Goal: Information Seeking & Learning: Learn about a topic

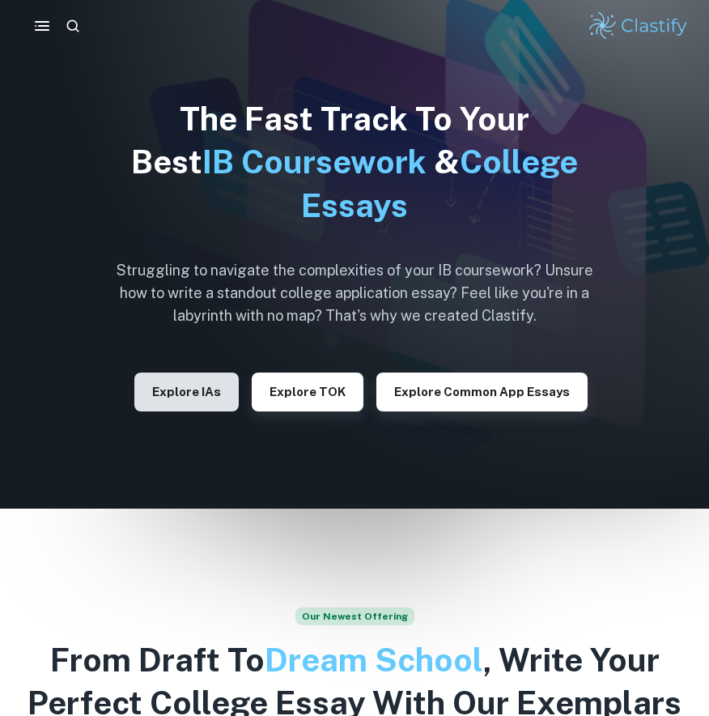
click at [224, 386] on button "Explore IAs" at bounding box center [186, 391] width 104 height 39
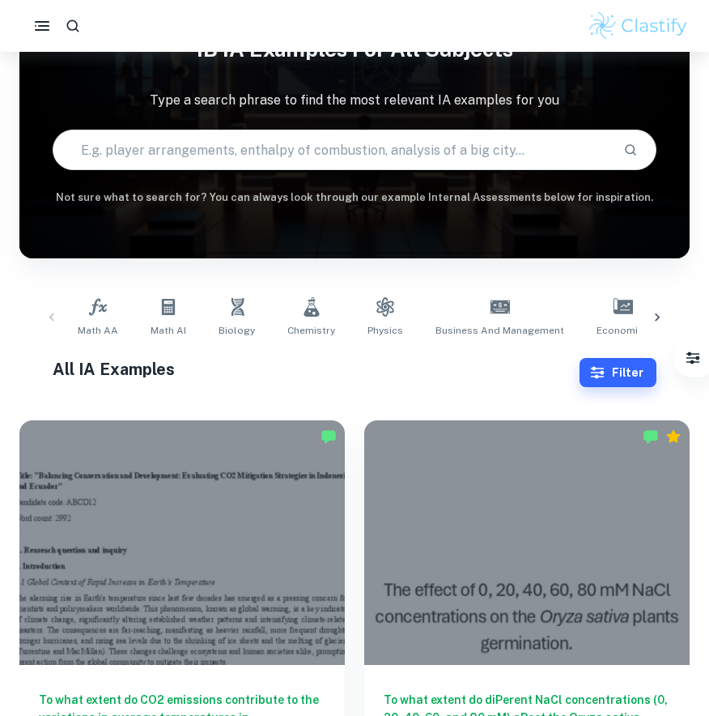
scroll to position [235, 0]
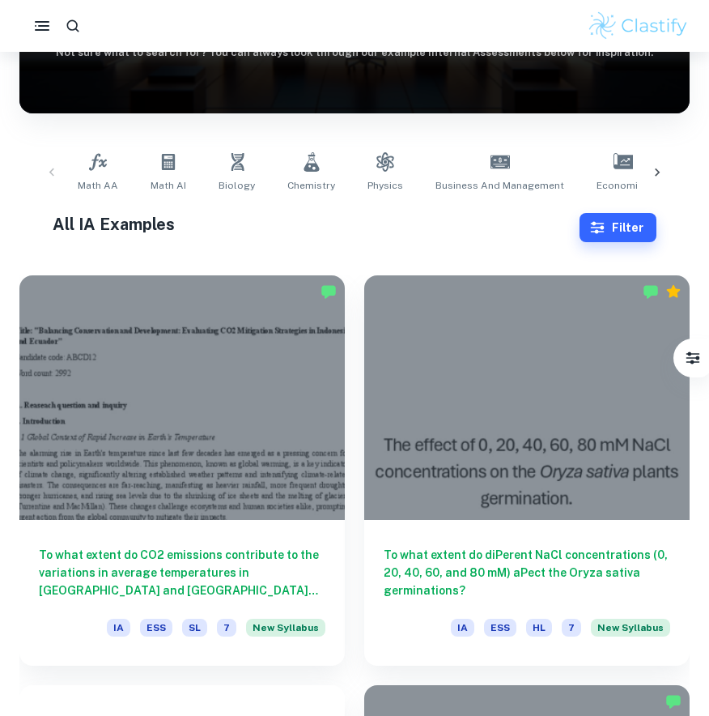
click at [665, 170] on icon at bounding box center [657, 172] width 16 height 16
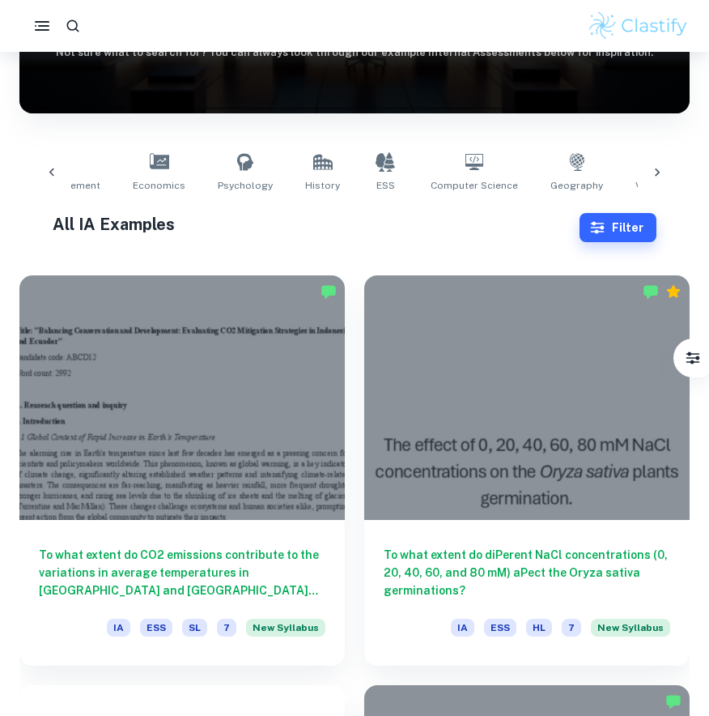
scroll to position [0, 562]
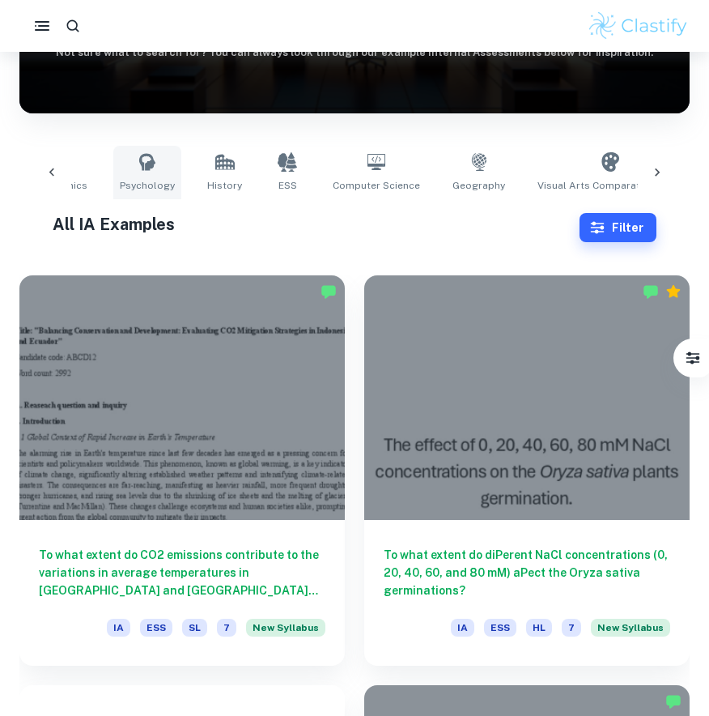
click at [151, 166] on link "Psychology" at bounding box center [147, 172] width 68 height 53
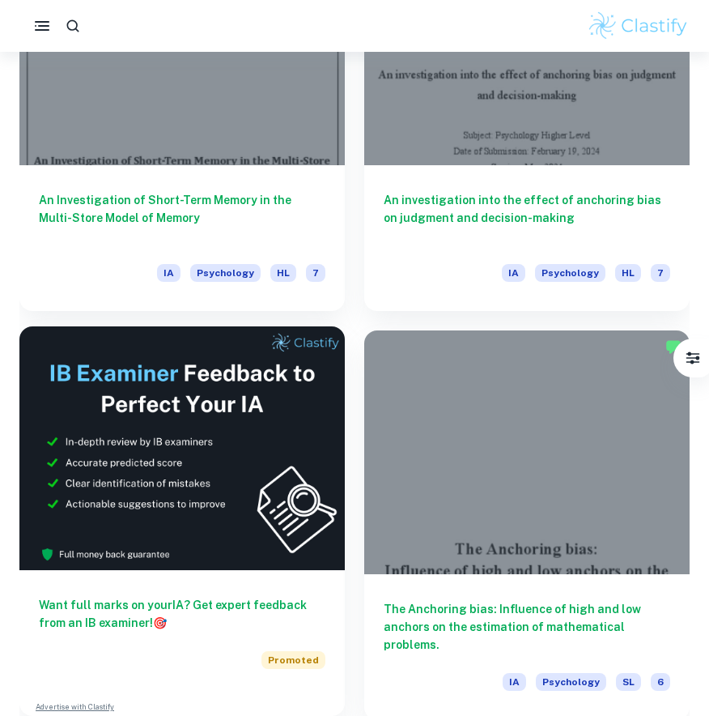
scroll to position [399, 0]
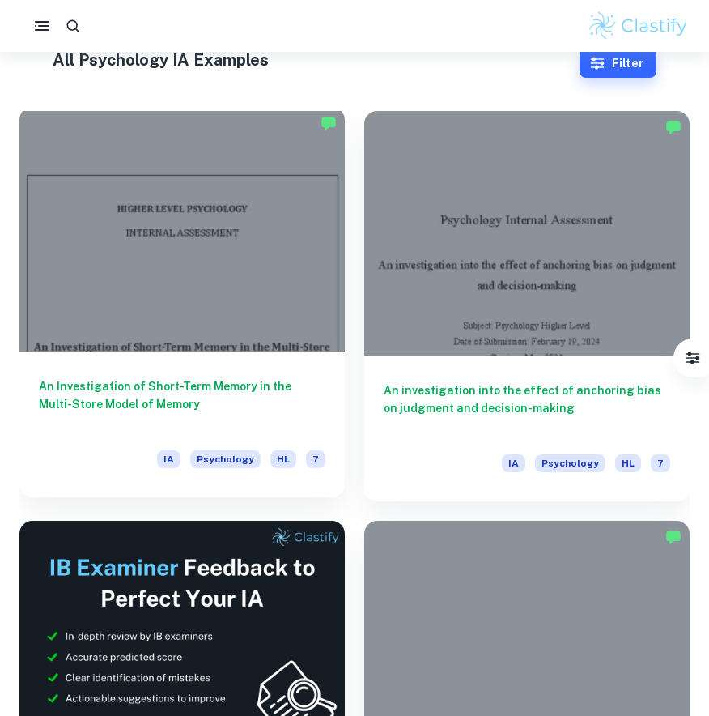
click at [183, 384] on h6 "An Investigation of Short-Term Memory in the Multi-Store Model of Memory" at bounding box center [182, 403] width 287 height 53
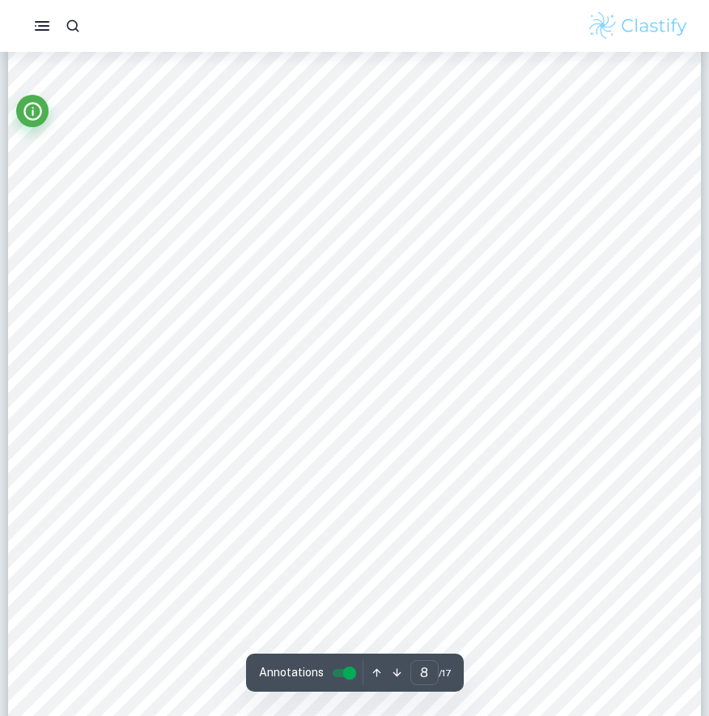
scroll to position [6679, 0]
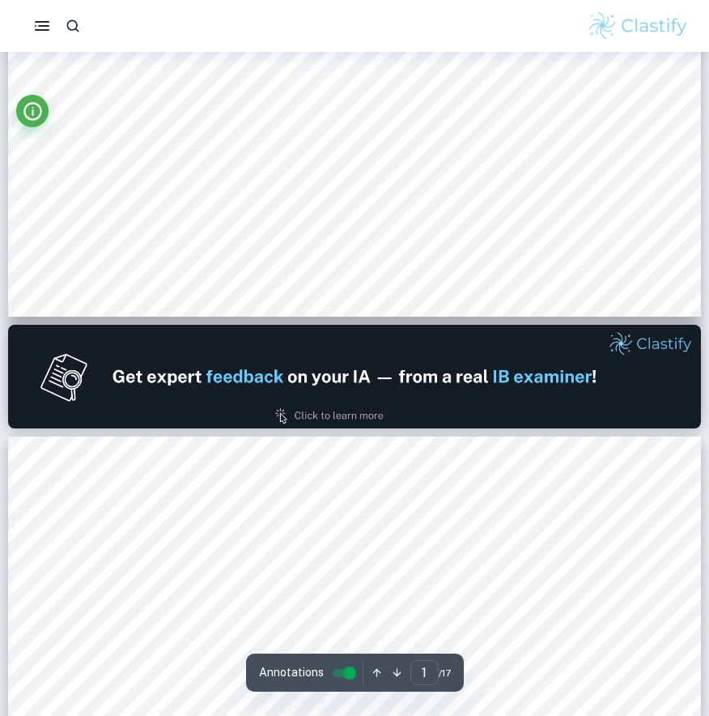
type input "2"
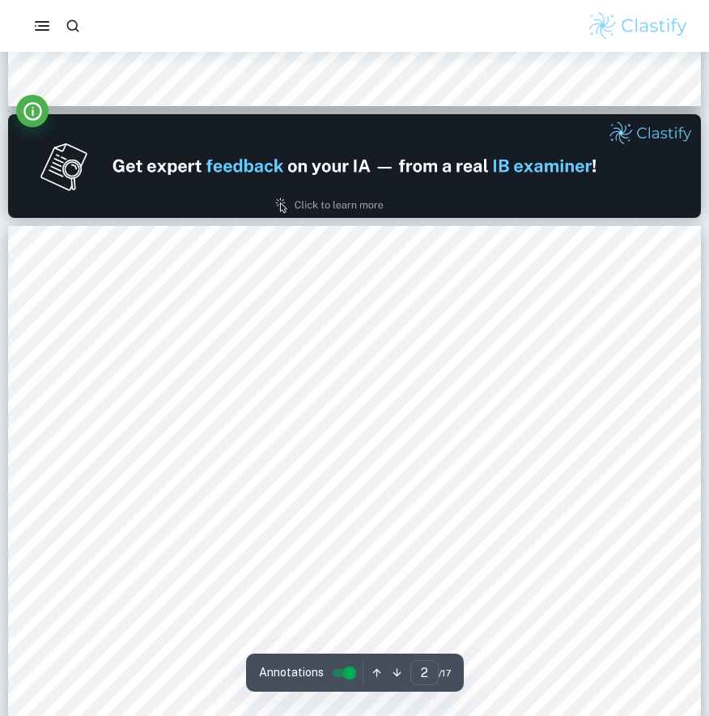
scroll to position [915, 0]
